Goal: Find contact information: Find contact information

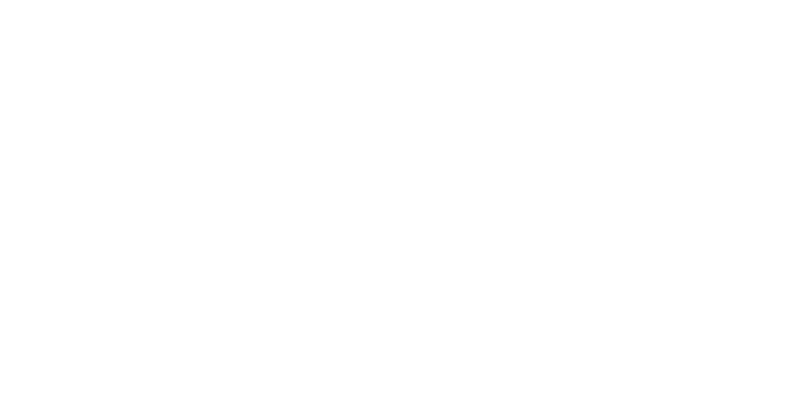
select select "Song"
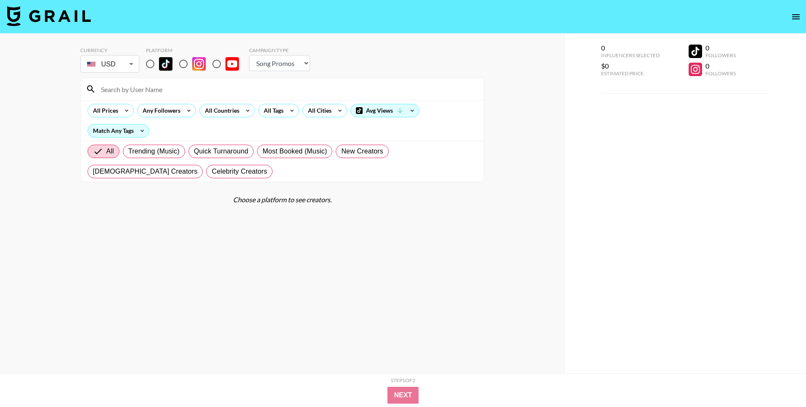
click at [149, 65] on input "radio" at bounding box center [150, 64] width 18 height 18
radio input "true"
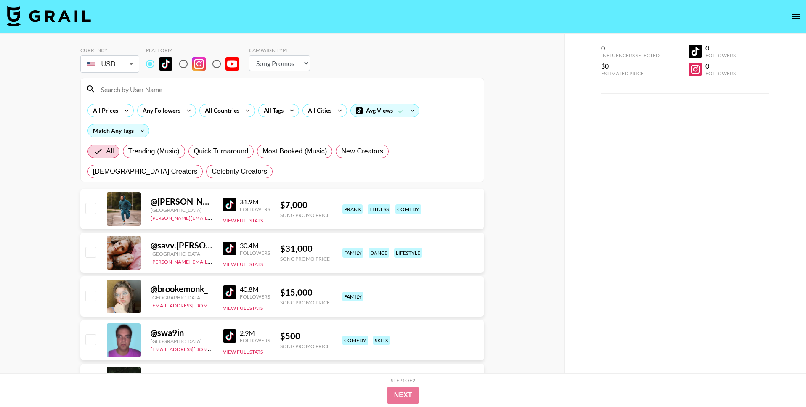
click at [149, 95] on input at bounding box center [287, 88] width 383 height 13
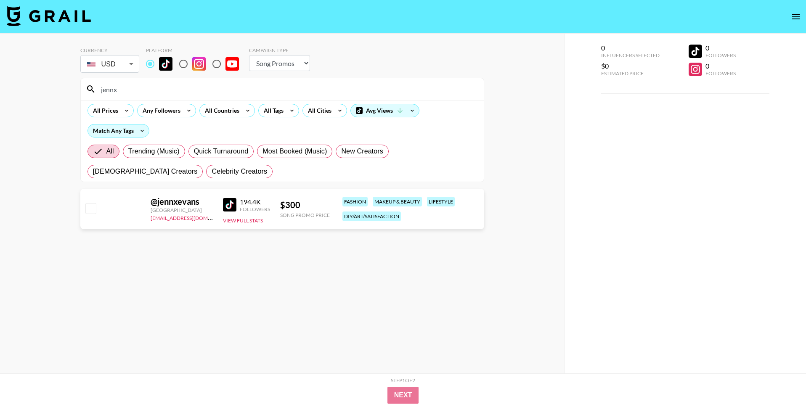
type input "jennx"
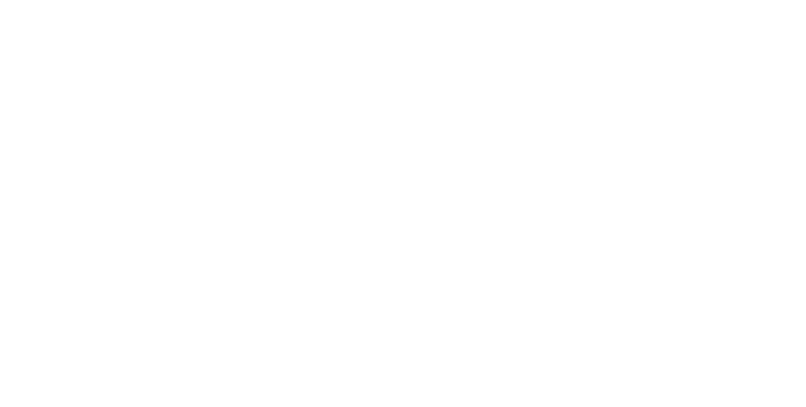
select select "Song"
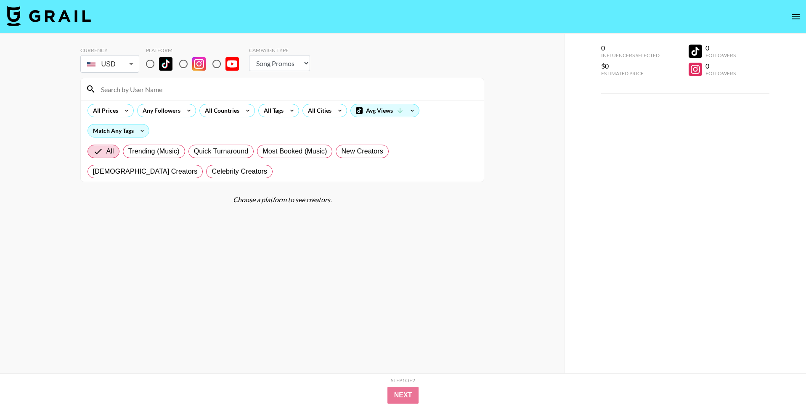
click at [156, 63] on input "radio" at bounding box center [150, 64] width 18 height 18
radio input "true"
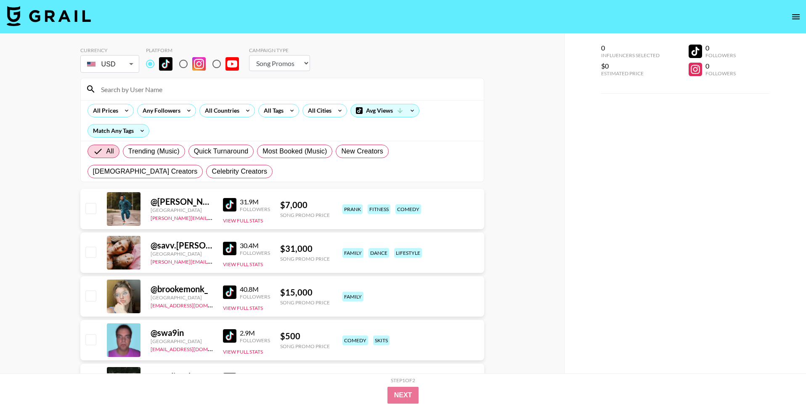
click at [152, 90] on input at bounding box center [287, 88] width 383 height 13
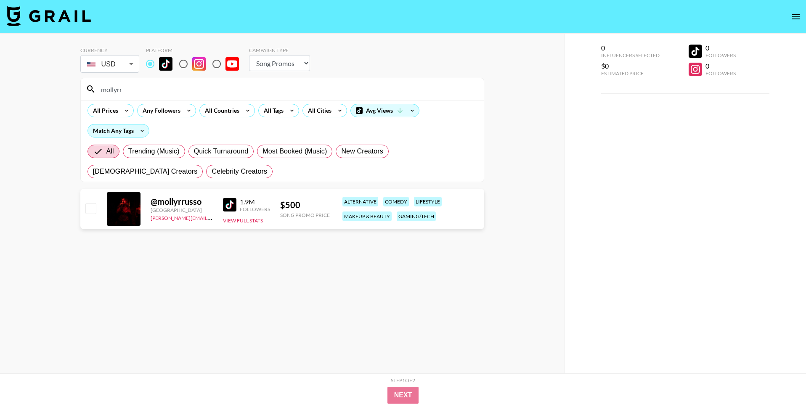
click at [130, 87] on input "mollyrr" at bounding box center [287, 88] width 383 height 13
type input "jennx"
drag, startPoint x: 201, startPoint y: 218, endPoint x: 150, endPoint y: 220, distance: 51.8
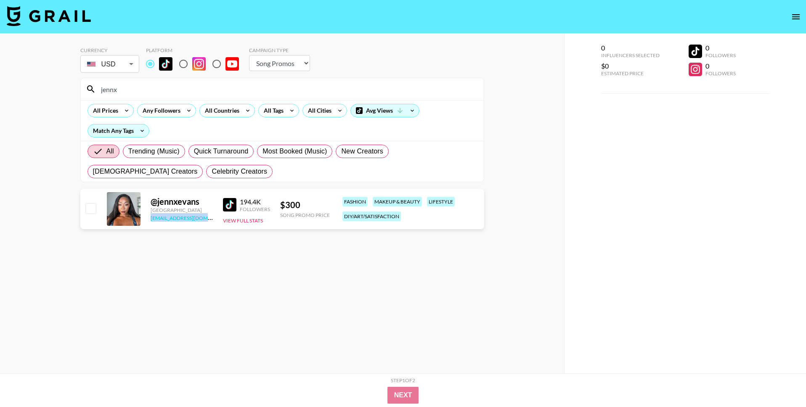
click at [151, 220] on div "[EMAIL_ADDRESS][DOMAIN_NAME]" at bounding box center [182, 217] width 62 height 8
copy link "[EMAIL_ADDRESS][DOMAIN_NAME]"
